Goal: Check status: Check status

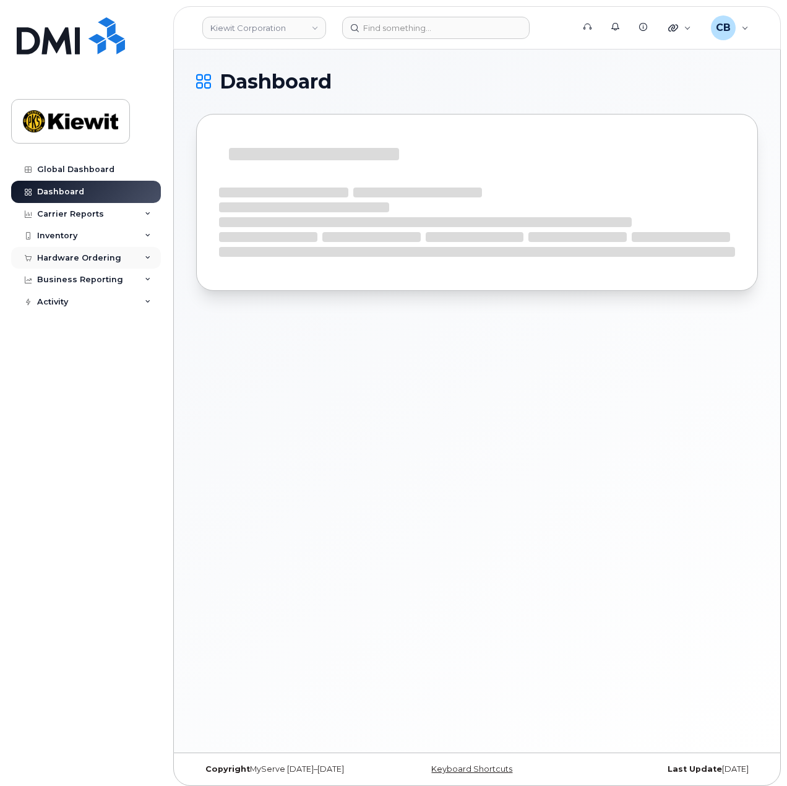
click at [72, 257] on div "Hardware Ordering" at bounding box center [79, 258] width 84 height 10
click at [64, 305] on div "Orders" at bounding box center [58, 304] width 30 height 11
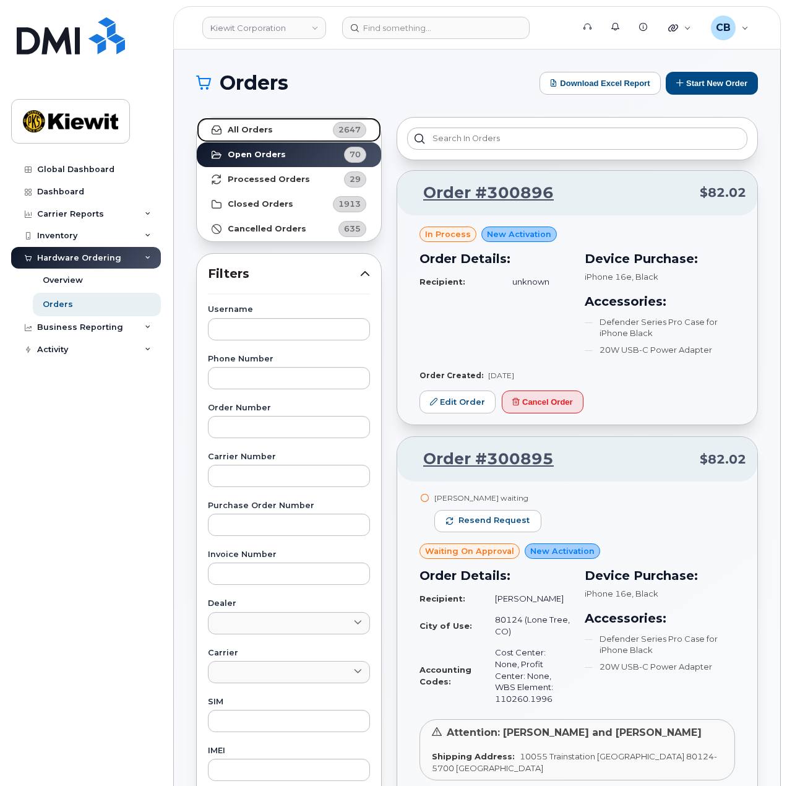
click at [265, 134] on strong "All Orders" at bounding box center [250, 130] width 45 height 10
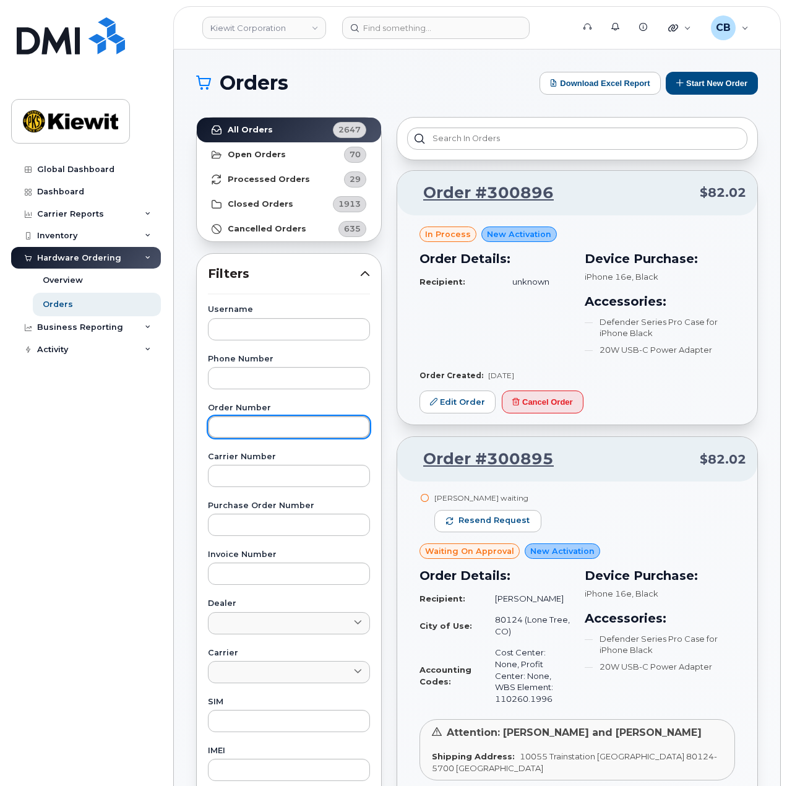
click at [259, 426] on input "text" at bounding box center [289, 427] width 162 height 22
paste input "300302"
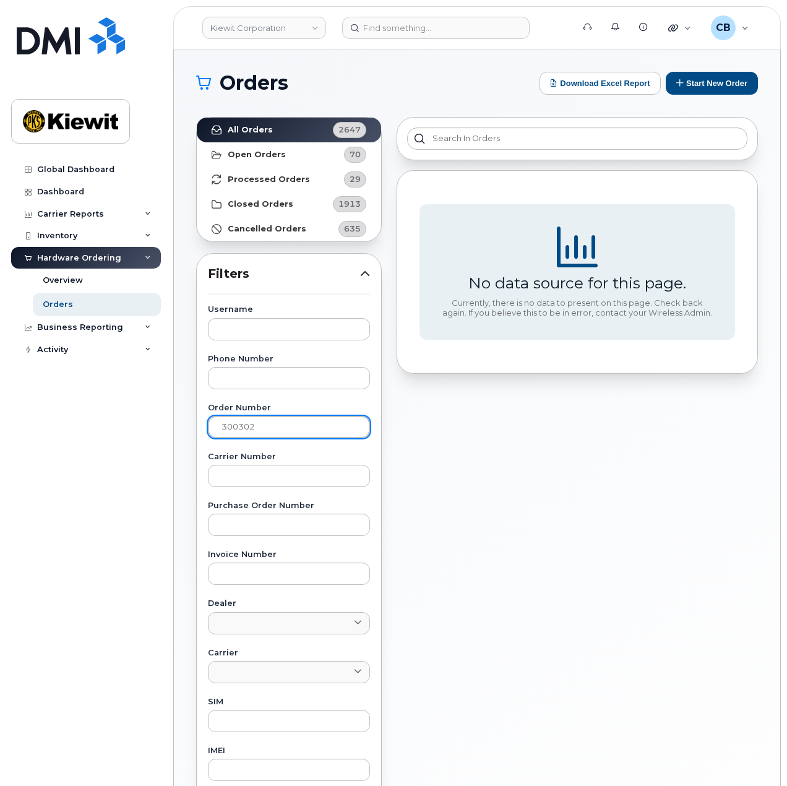
click at [223, 423] on input "300302" at bounding box center [289, 427] width 162 height 22
click at [260, 228] on strong "Cancelled Orders" at bounding box center [267, 229] width 79 height 10
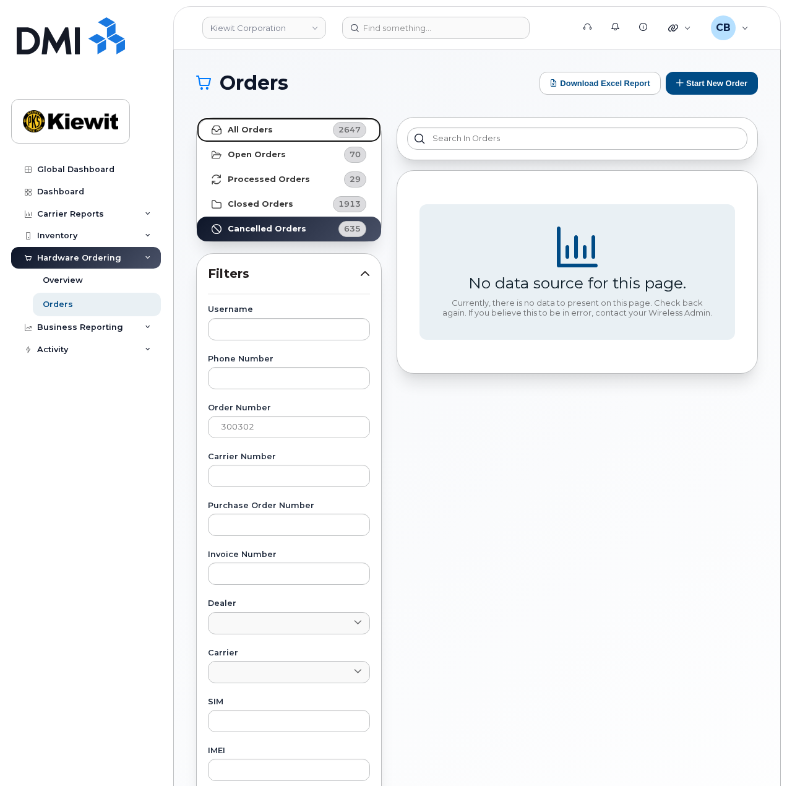
click at [264, 125] on strong "All Orders" at bounding box center [250, 130] width 45 height 10
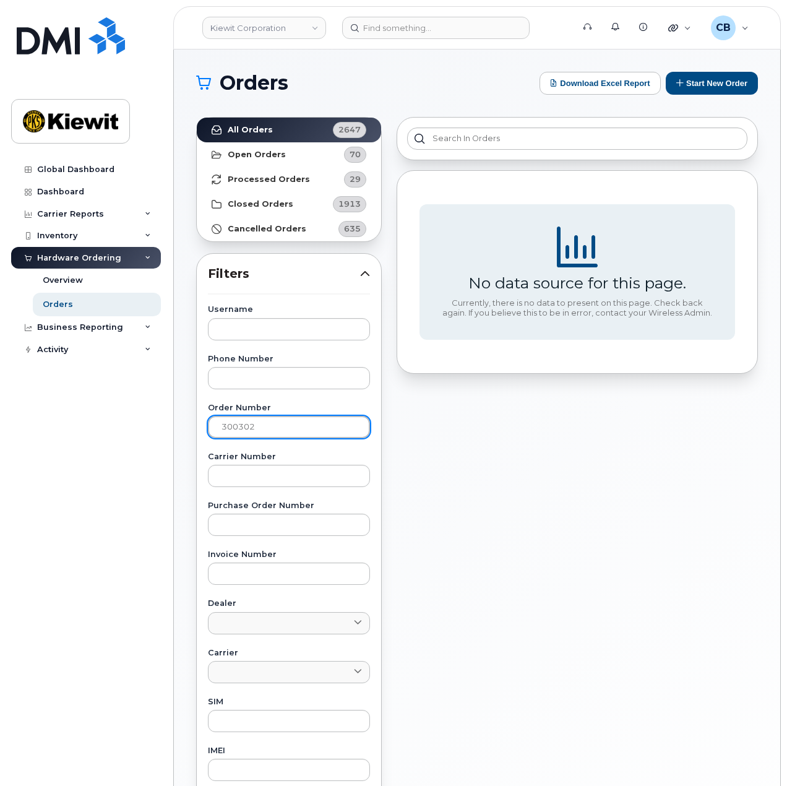
click at [218, 422] on input "300302" at bounding box center [289, 427] width 162 height 22
type input "#300302"
click at [283, 200] on strong "Closed Orders" at bounding box center [261, 204] width 66 height 10
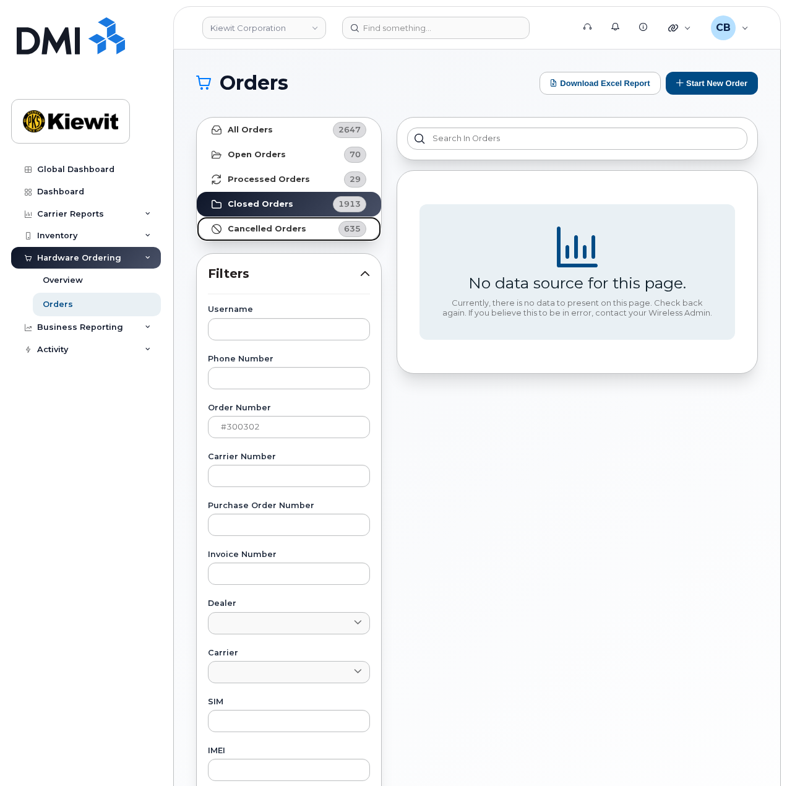
click at [275, 229] on strong "Cancelled Orders" at bounding box center [267, 229] width 79 height 10
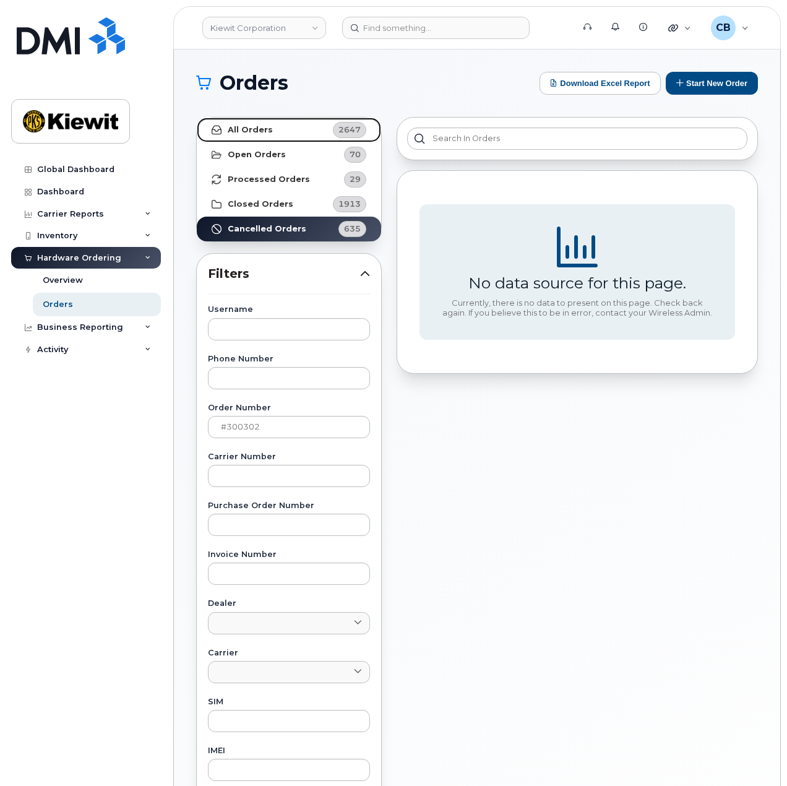
click at [292, 134] on link "All Orders 2647" at bounding box center [289, 130] width 184 height 25
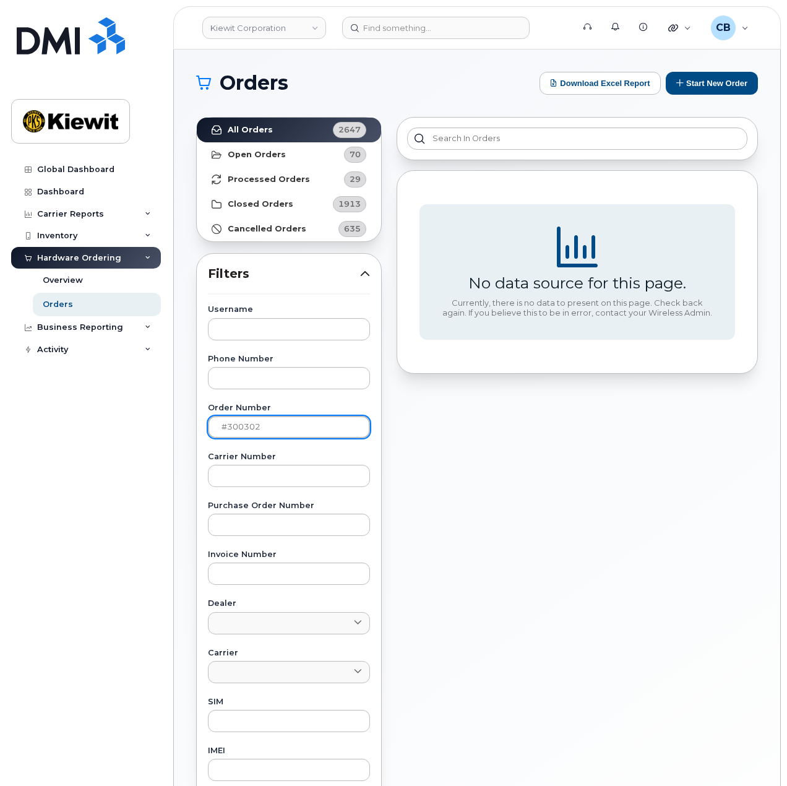
click at [276, 420] on input "#300302" at bounding box center [289, 427] width 162 height 22
click at [78, 118] on img at bounding box center [70, 121] width 95 height 36
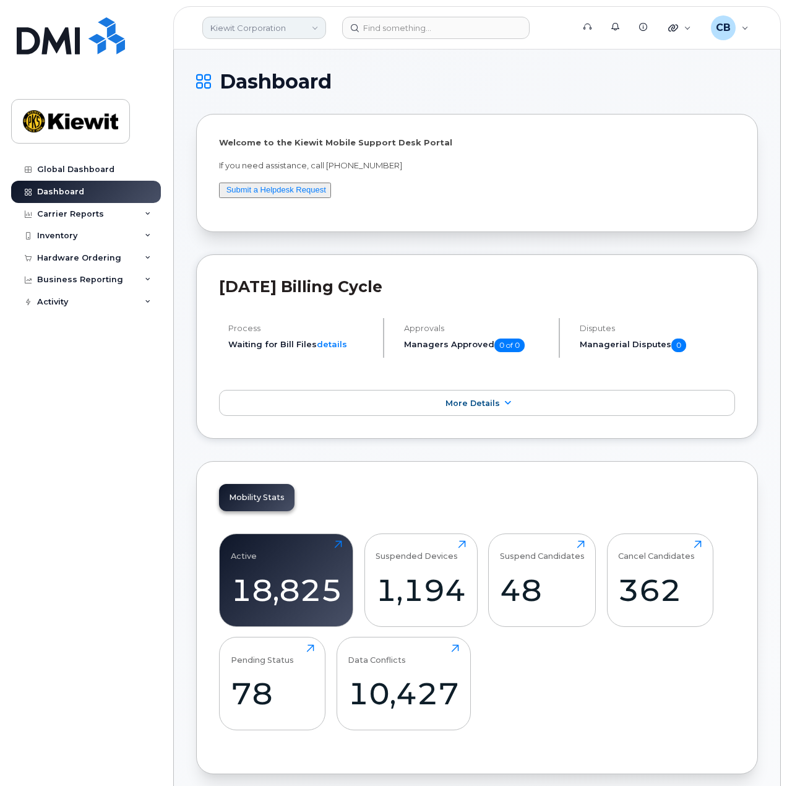
click at [308, 32] on link "Kiewit Corporation" at bounding box center [264, 28] width 124 height 22
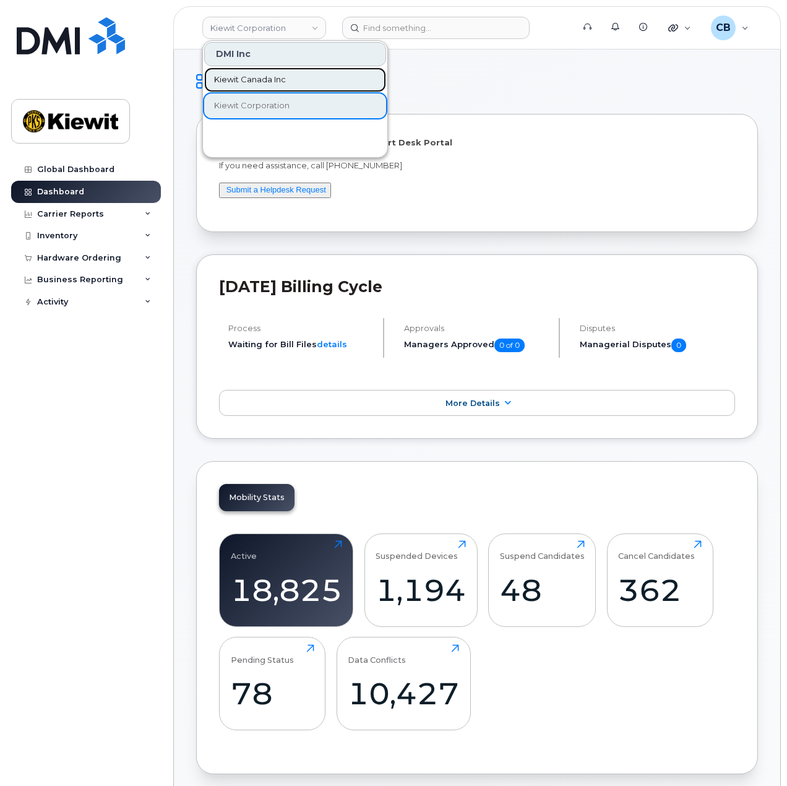
click at [254, 85] on link "Kiewit Canada Inc" at bounding box center [295, 79] width 182 height 25
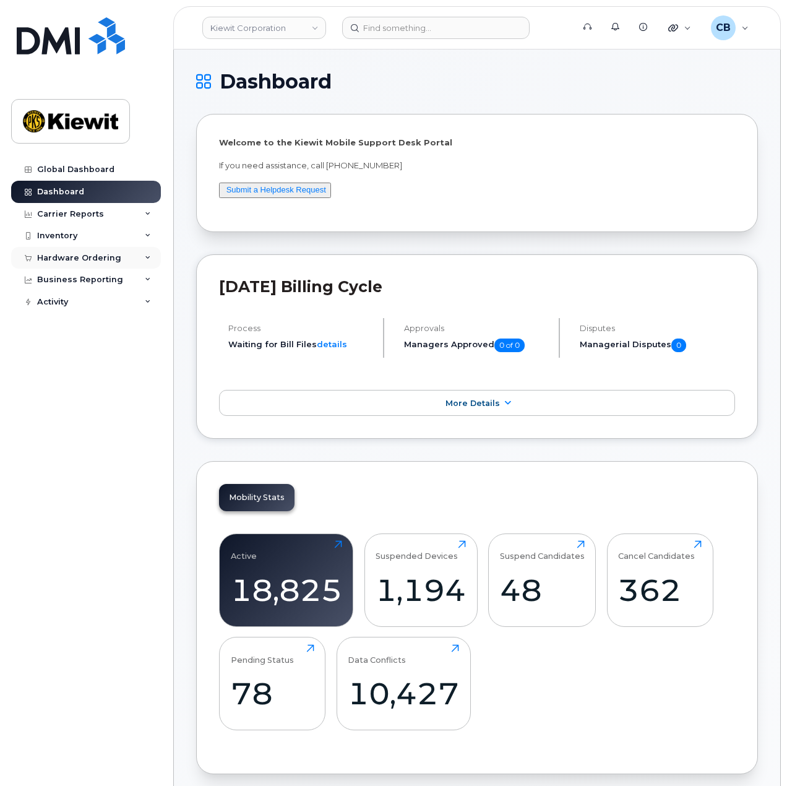
click at [92, 258] on div "Hardware Ordering" at bounding box center [79, 258] width 84 height 10
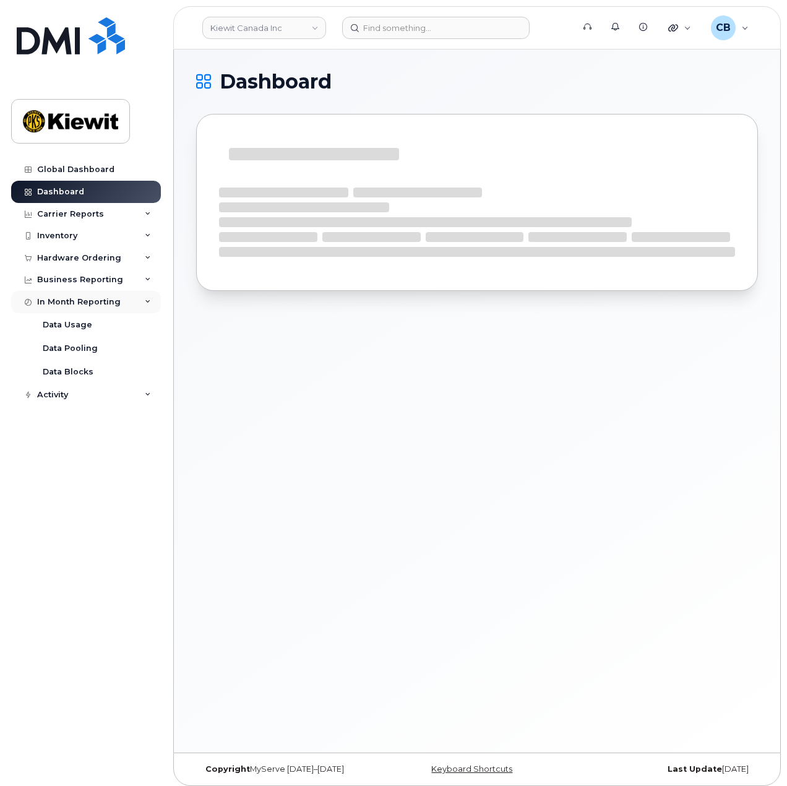
click at [72, 306] on div "In Month Reporting" at bounding box center [86, 302] width 150 height 22
click at [74, 253] on div "Hardware Ordering" at bounding box center [79, 258] width 84 height 10
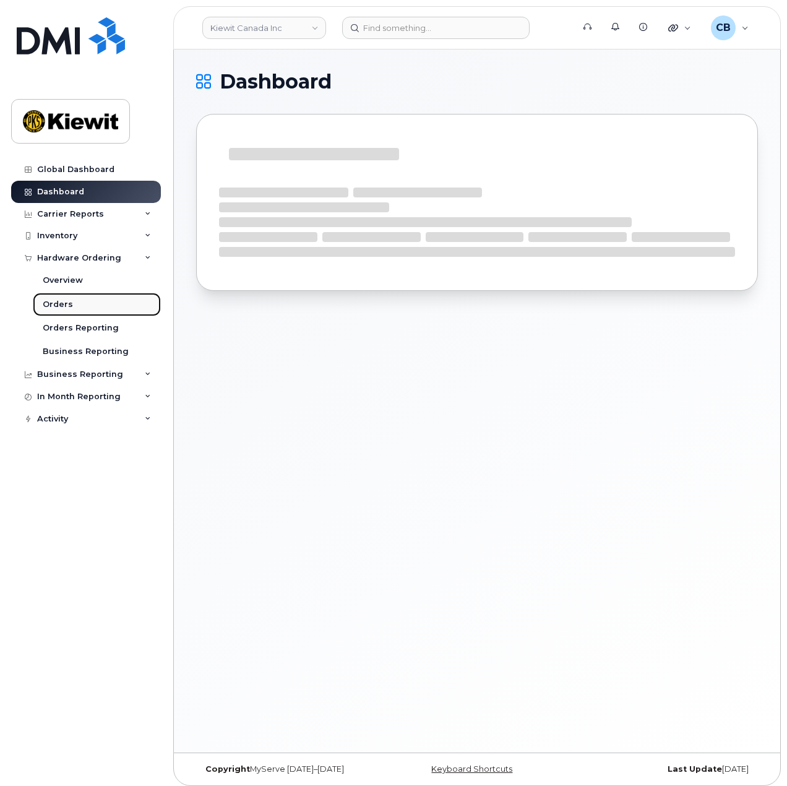
click at [65, 302] on div "Orders" at bounding box center [58, 304] width 30 height 11
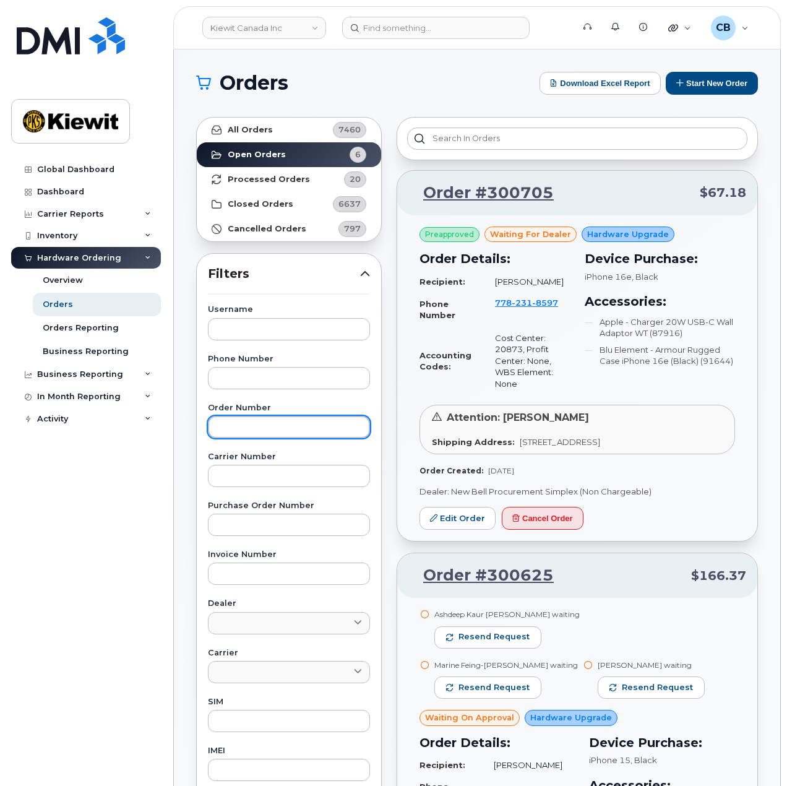
click at [270, 429] on input "text" at bounding box center [289, 427] width 162 height 22
paste input "HRT1177174"
drag, startPoint x: 280, startPoint y: 434, endPoint x: 191, endPoint y: 424, distance: 89.6
paste input "300302"
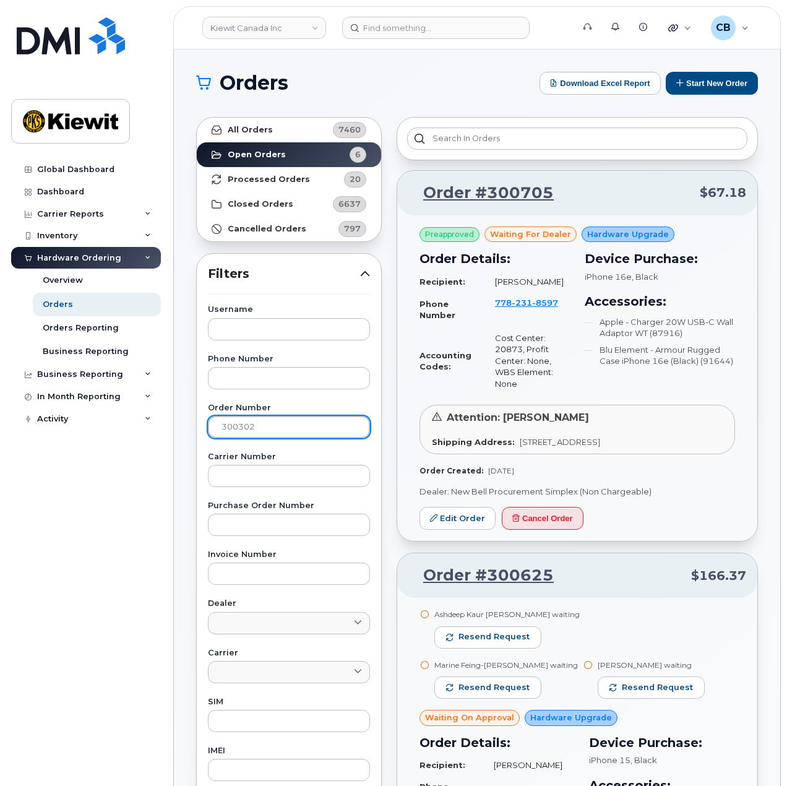
type input "300302"
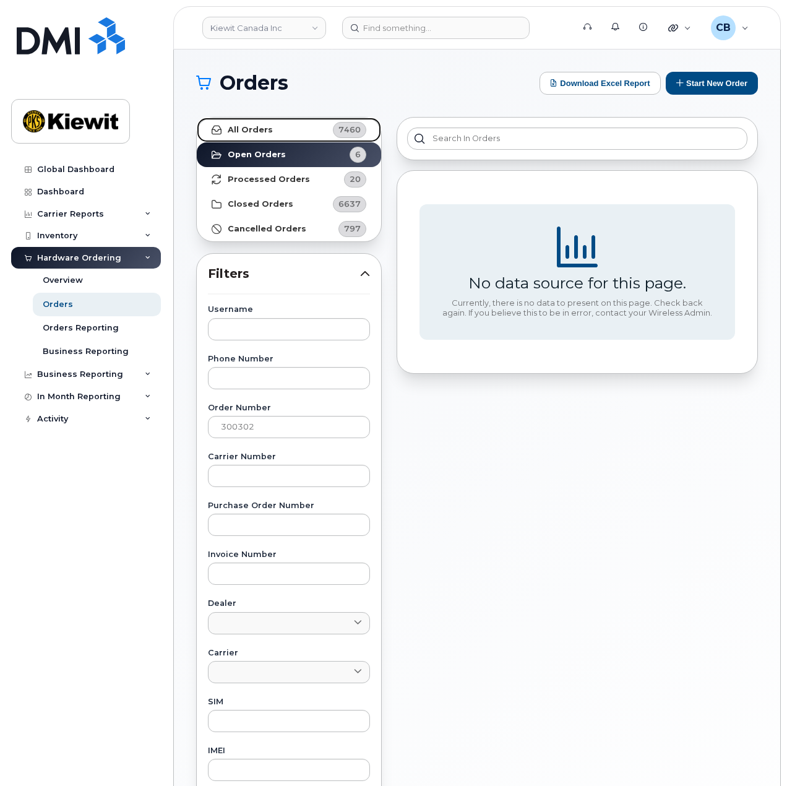
click at [299, 124] on link "All Orders 7460" at bounding box center [289, 130] width 184 height 25
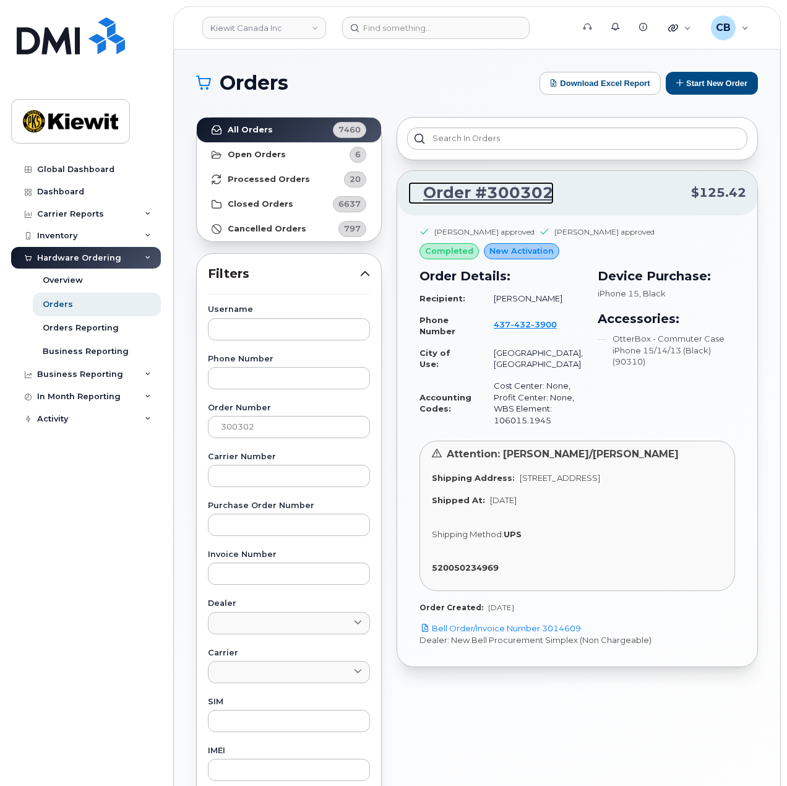
click at [507, 192] on link "Order #300302" at bounding box center [480, 193] width 145 height 22
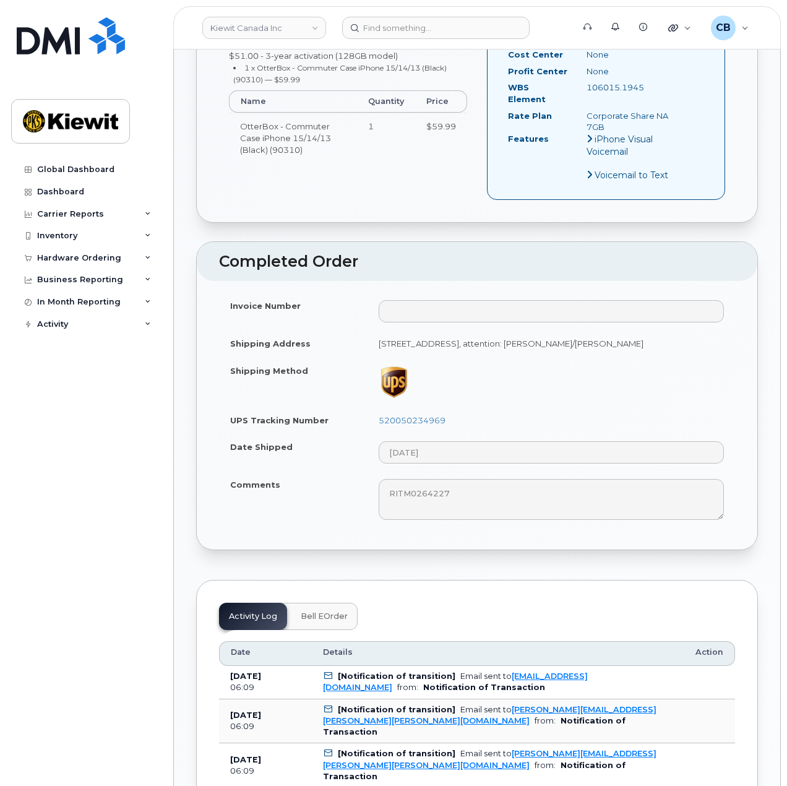
scroll to position [557, 0]
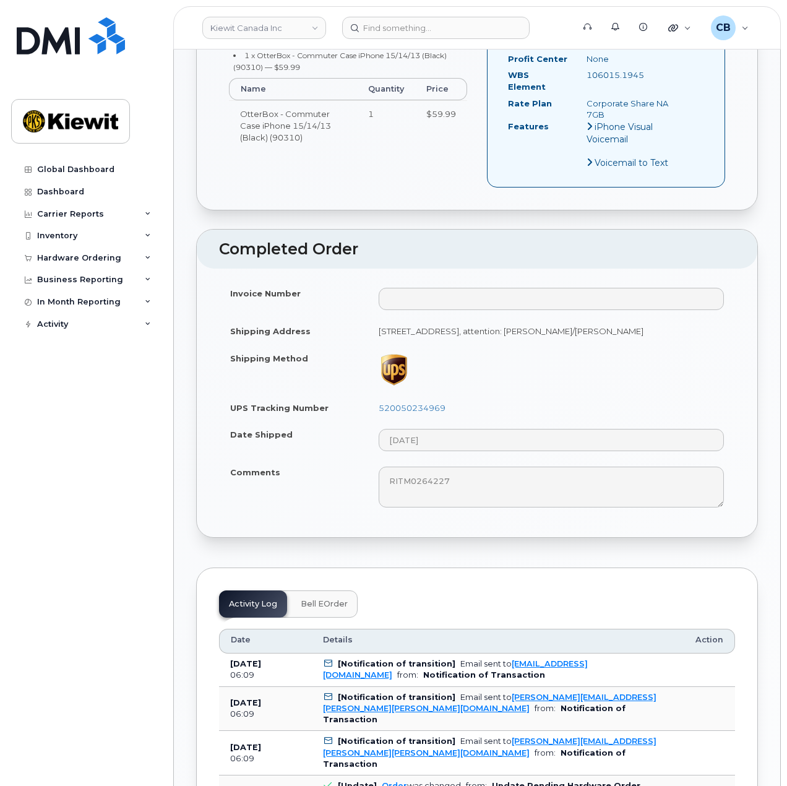
click at [189, 482] on div "Order No.300302 (completed) Share Order × Share This Order If you want to allow…" at bounding box center [477, 677] width 606 height 2369
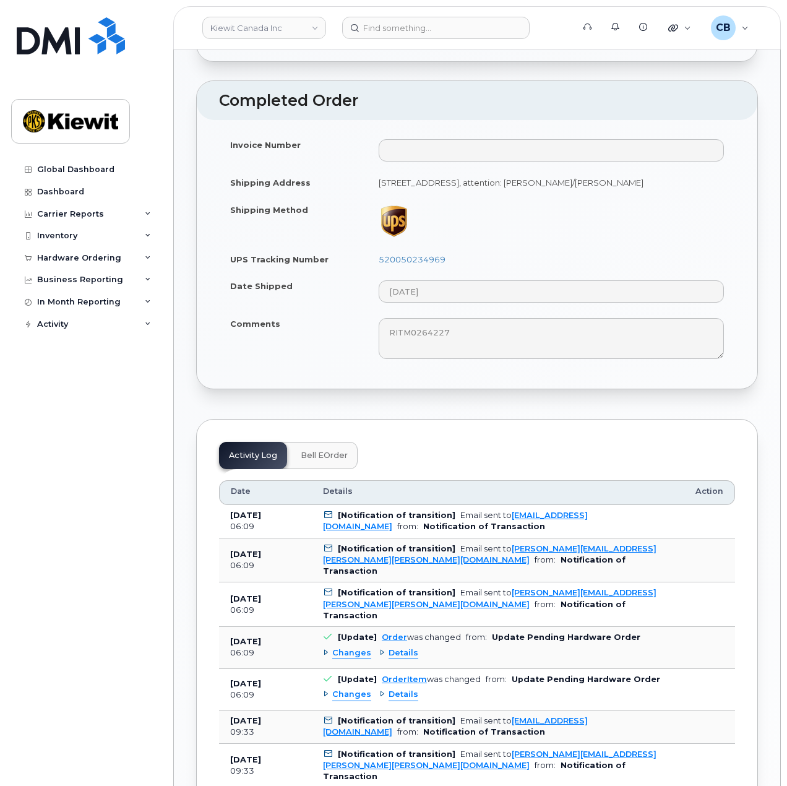
scroll to position [742, 0]
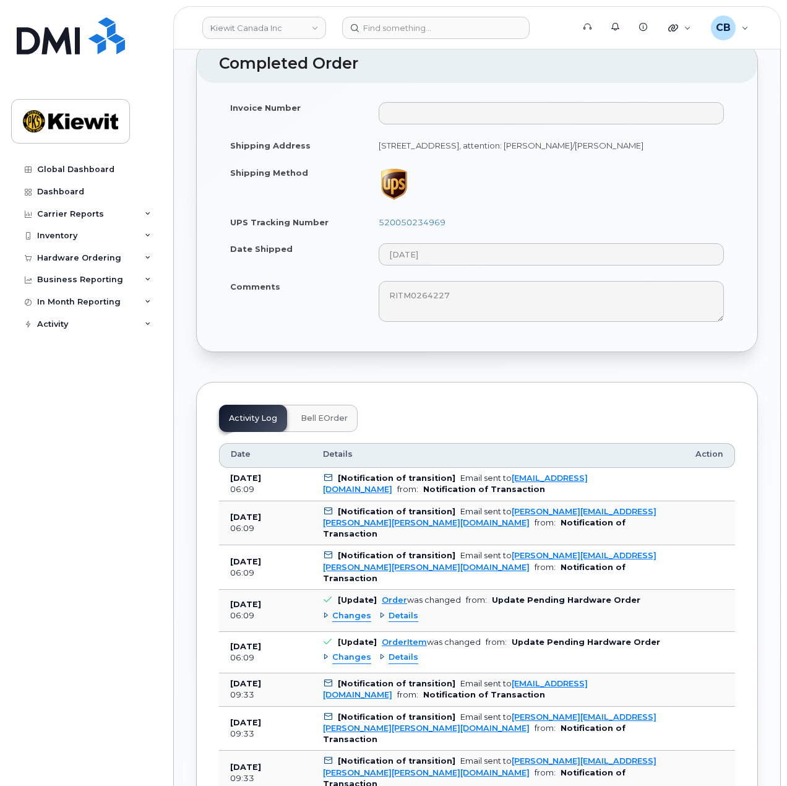
click at [395, 221] on td "520050234969" at bounding box center [550, 221] width 367 height 27
click at [398, 227] on link "520050234969" at bounding box center [412, 222] width 67 height 10
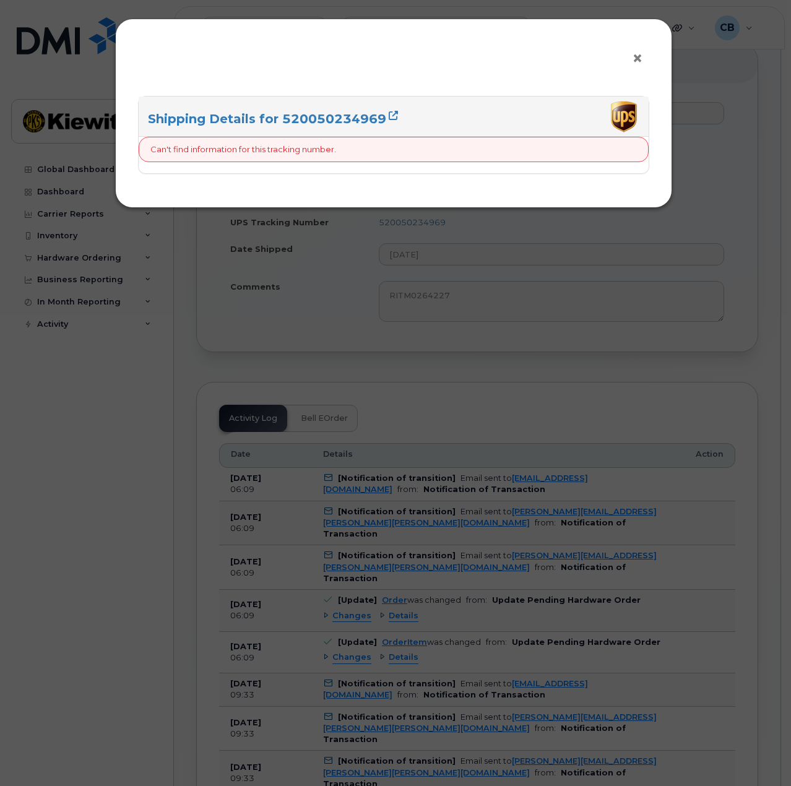
click at [639, 56] on span "×" at bounding box center [637, 58] width 11 height 23
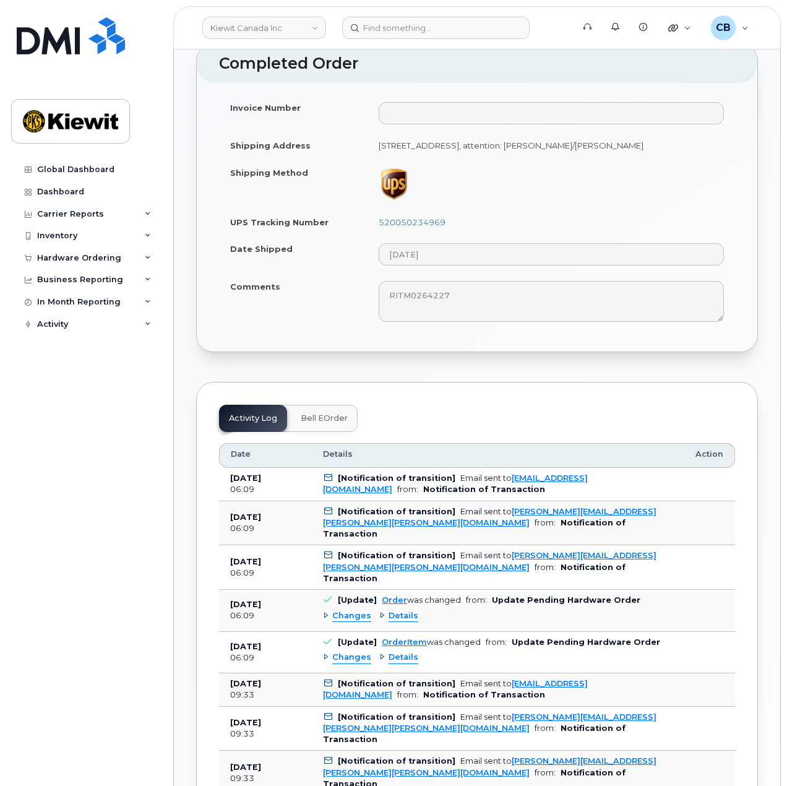
click at [564, 220] on td "520050234969" at bounding box center [550, 221] width 367 height 27
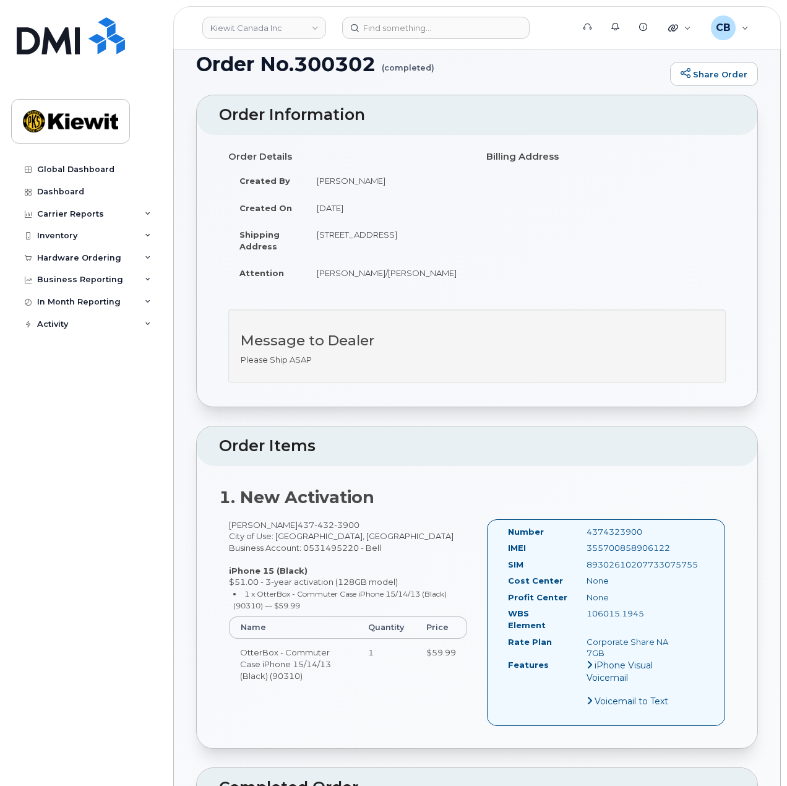
scroll to position [0, 0]
